Goal: Use online tool/utility: Utilize a website feature to perform a specific function

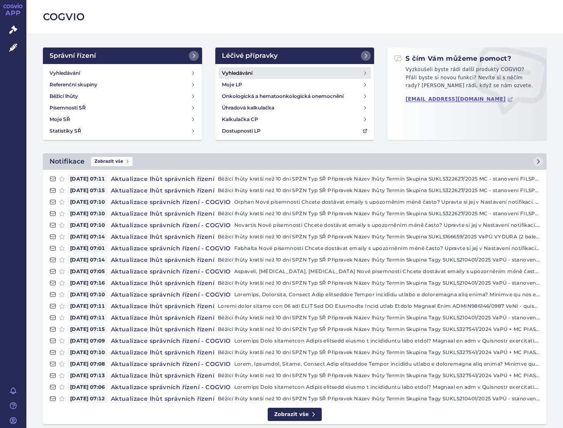
click at [224, 70] on h4 "Vyhledávání" at bounding box center [237, 73] width 31 height 8
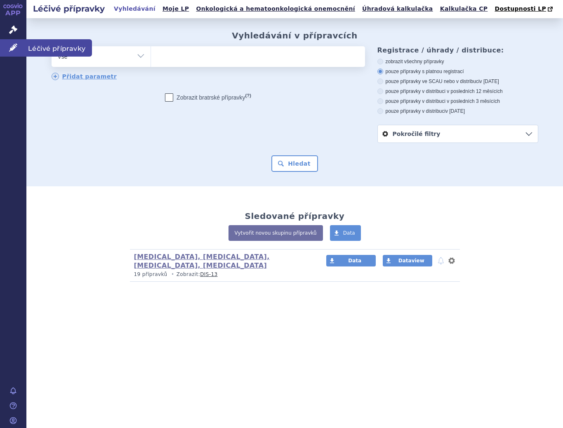
click at [17, 47] on icon at bounding box center [13, 47] width 8 height 8
click at [360, 11] on link "Úhradová kalkulačka" at bounding box center [398, 8] width 76 height 11
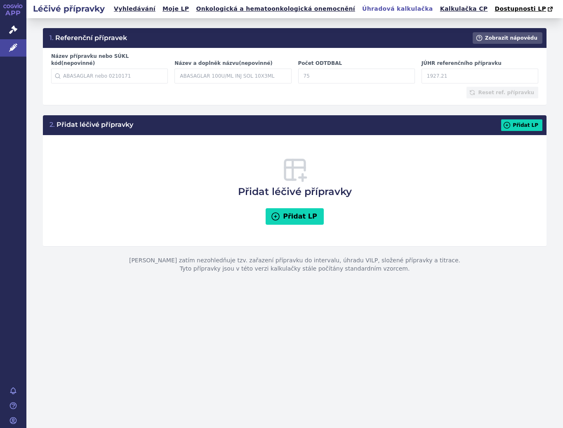
click at [438, 9] on link "Kalkulačka CP" at bounding box center [464, 8] width 53 height 11
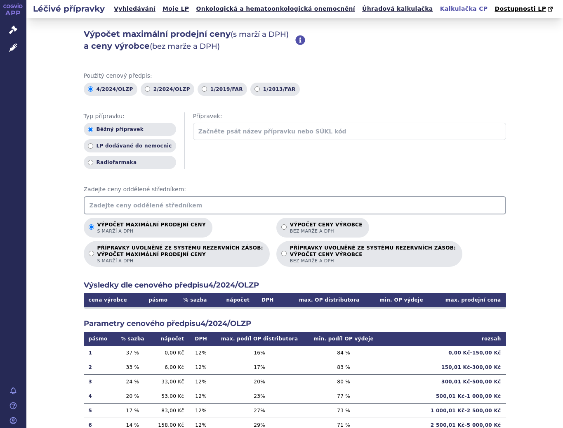
click at [211, 133] on input "text" at bounding box center [349, 131] width 313 height 17
click at [151, 210] on input "text" at bounding box center [295, 205] width 423 height 18
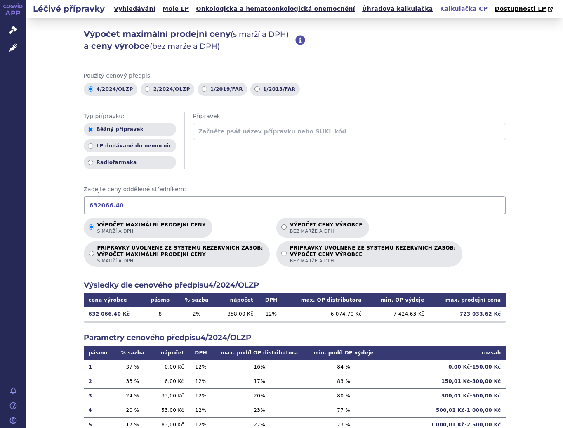
type input "632066.40"
